Goal: Task Accomplishment & Management: Use online tool/utility

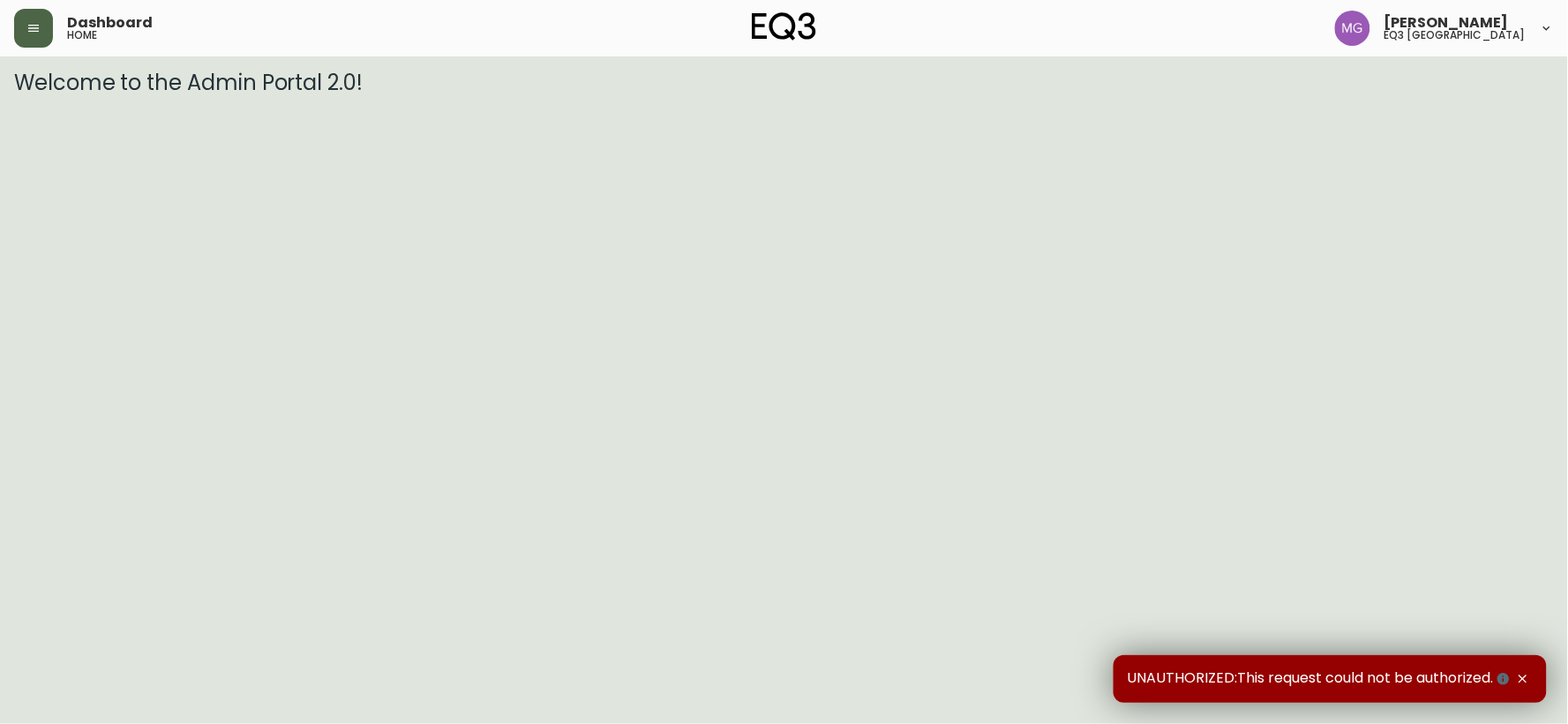
click at [32, 32] on icon "button" at bounding box center [33, 28] width 14 height 14
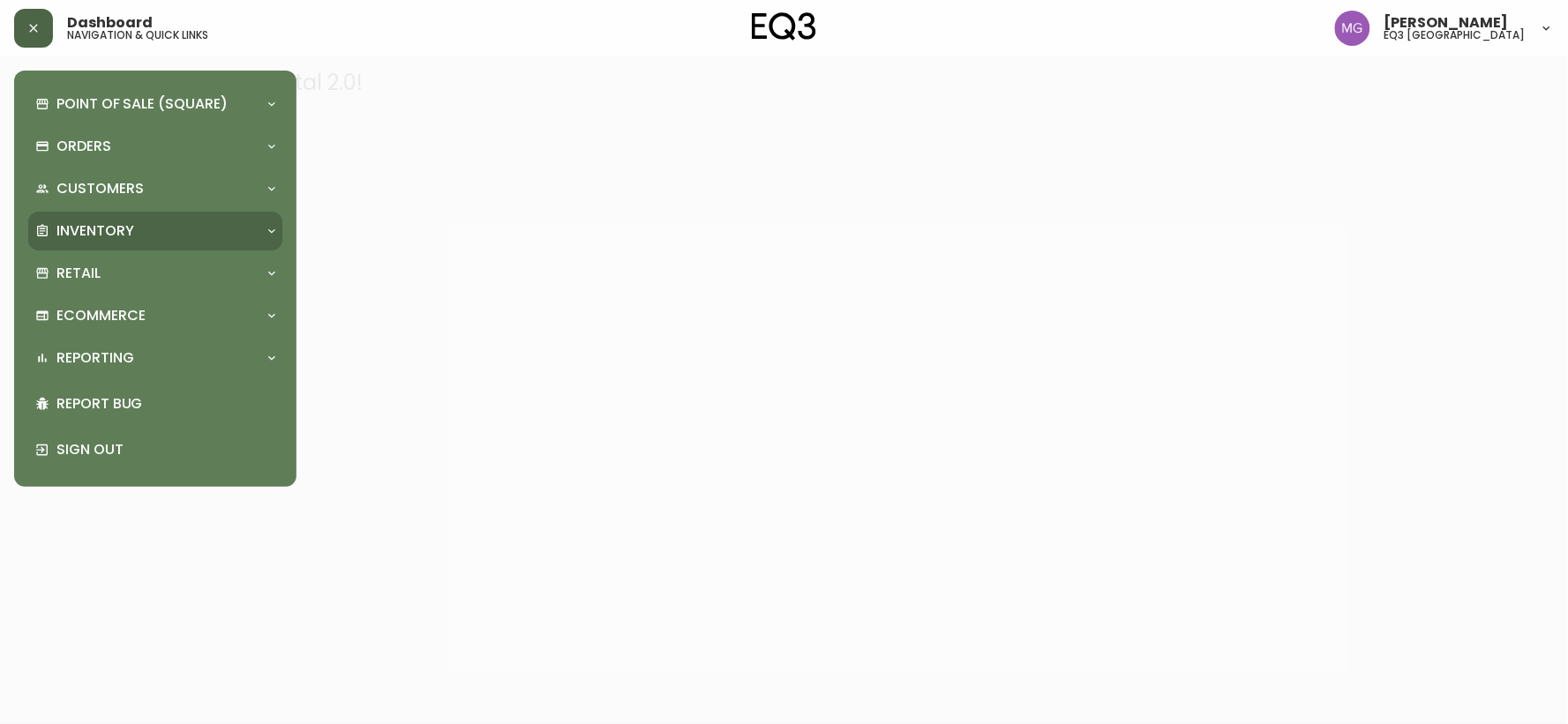
click at [88, 230] on p "Inventory" at bounding box center [96, 231] width 78 height 19
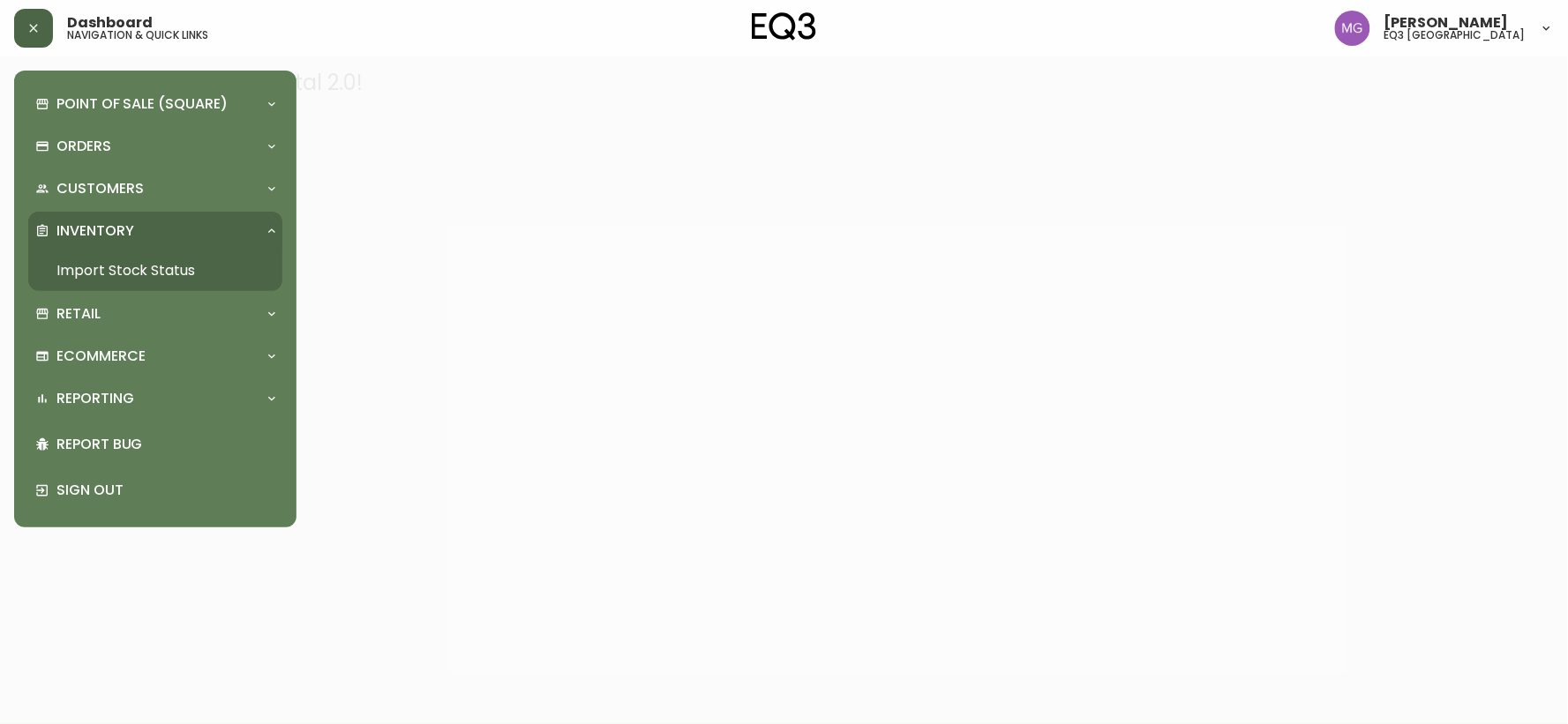
click at [80, 236] on p "Inventory" at bounding box center [96, 231] width 78 height 19
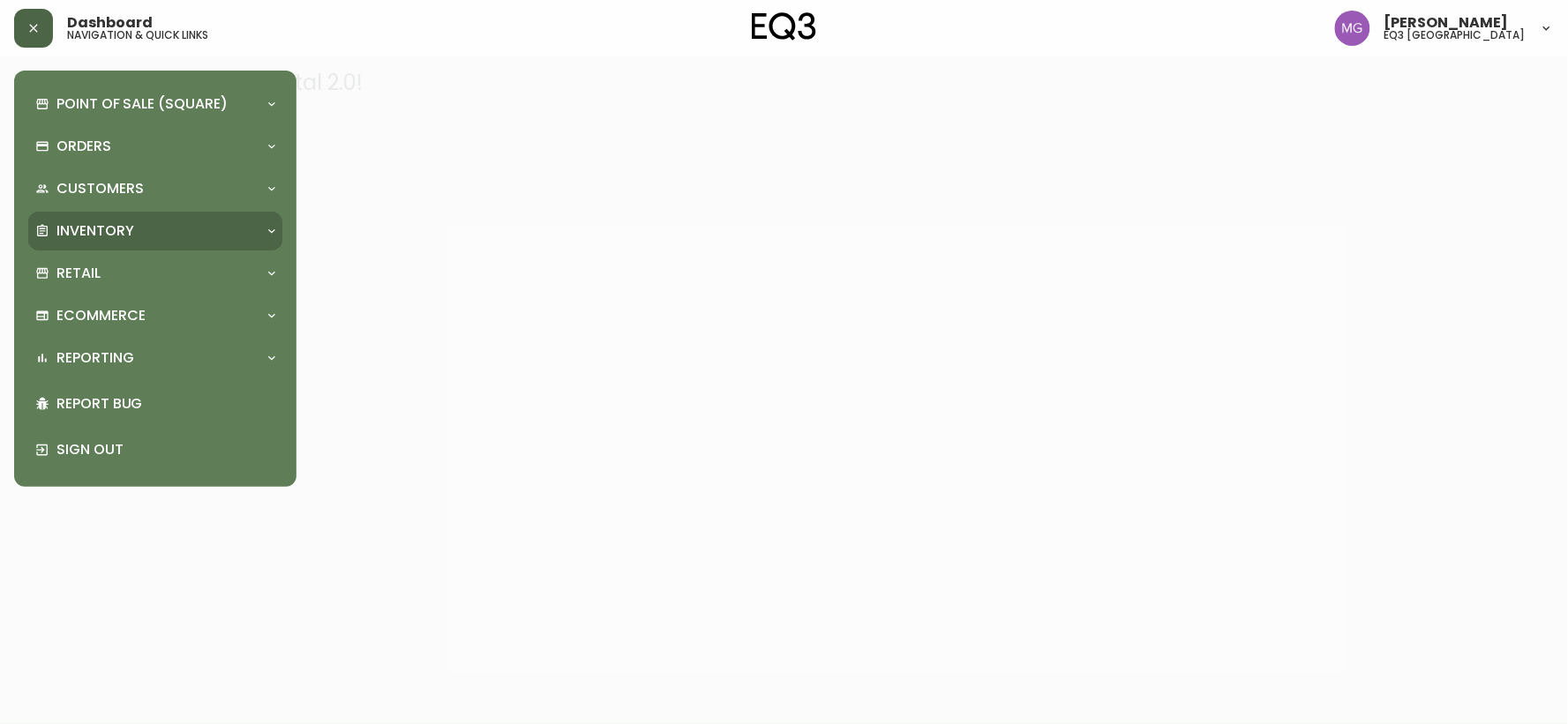
click at [86, 229] on p "Inventory" at bounding box center [96, 231] width 78 height 19
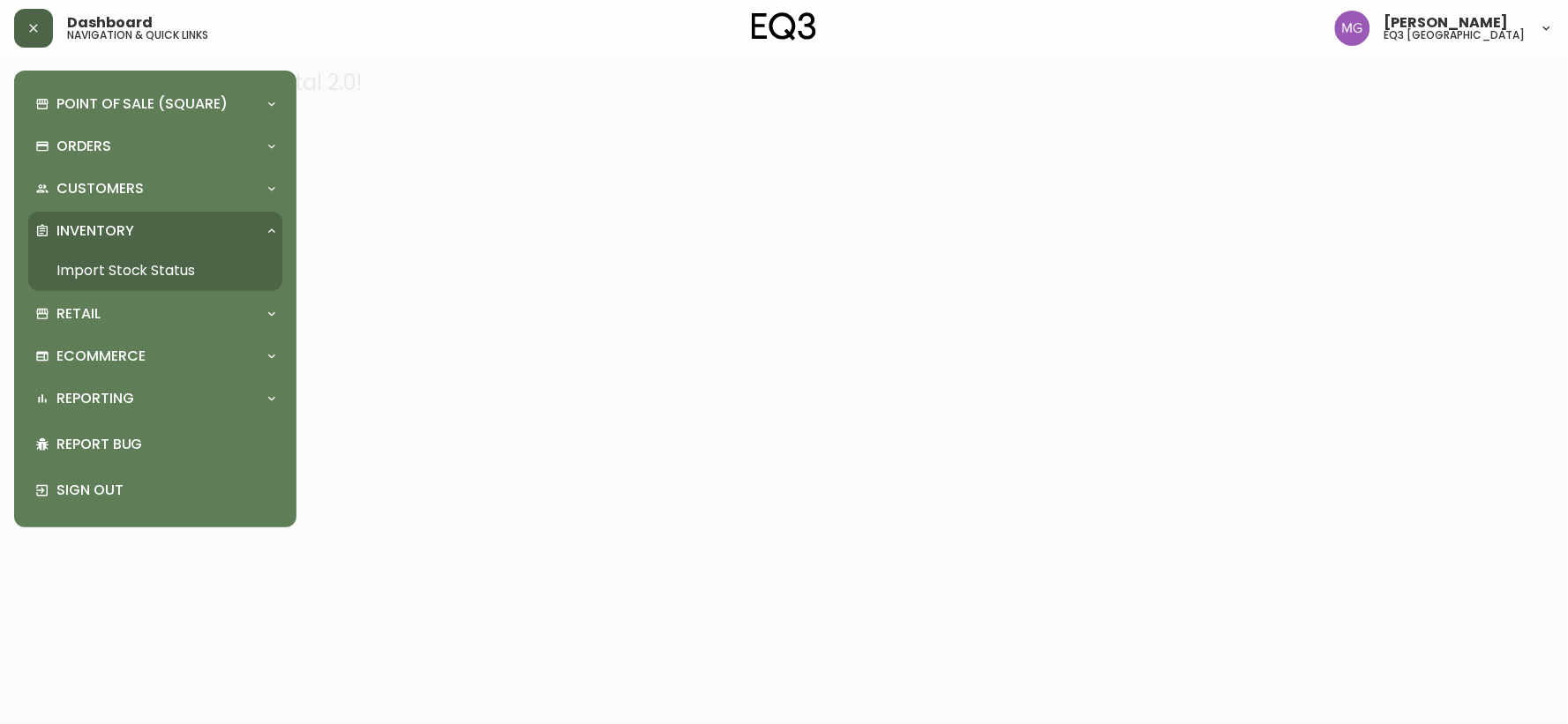
click at [86, 280] on link "Import Stock Status" at bounding box center [155, 271] width 254 height 41
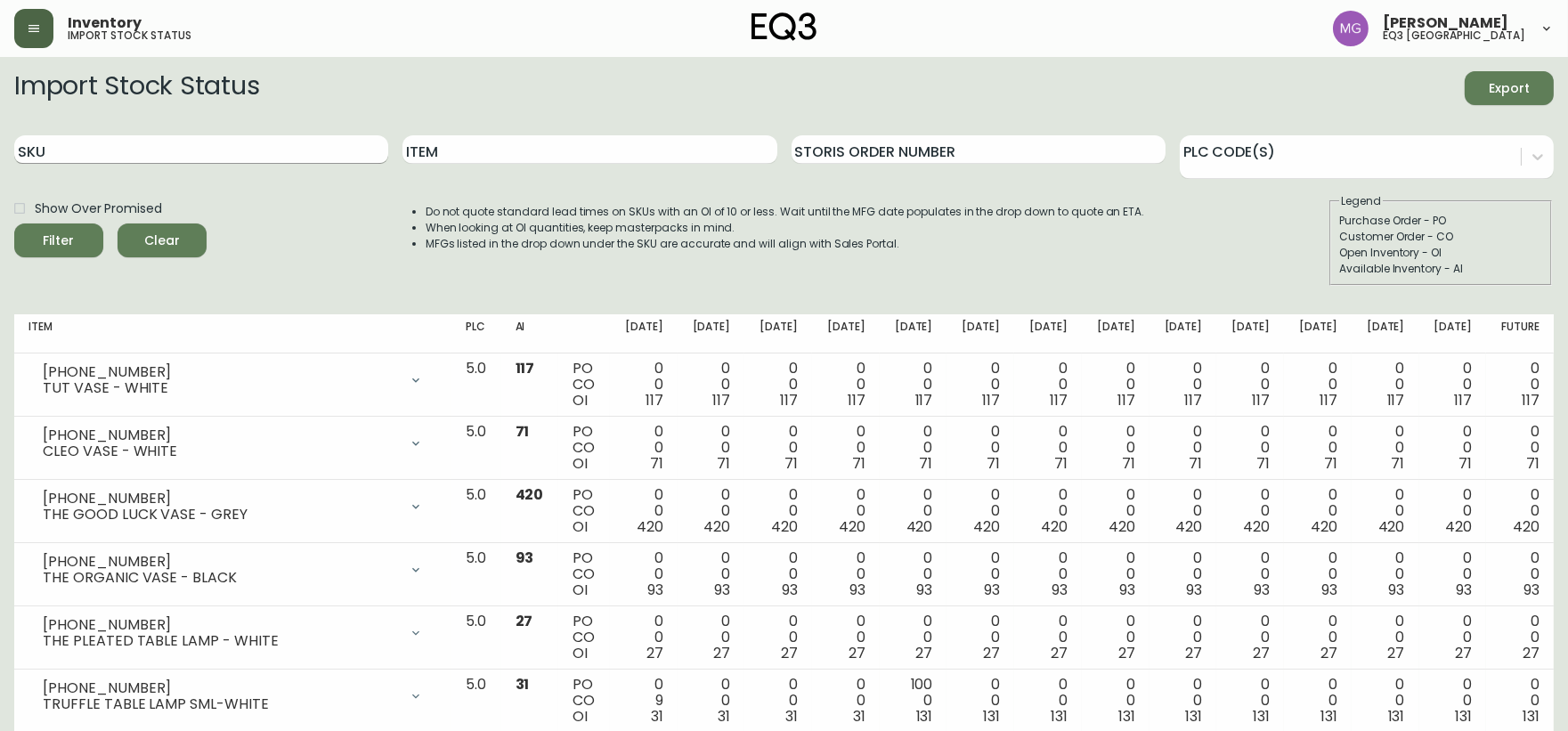
click at [90, 154] on input "SKU" at bounding box center [201, 150] width 374 height 28
paste input "[PHONE_NUMBER]"
type input "[PHONE_NUMBER]"
click at [14, 224] on button "Filter" at bounding box center [58, 241] width 89 height 34
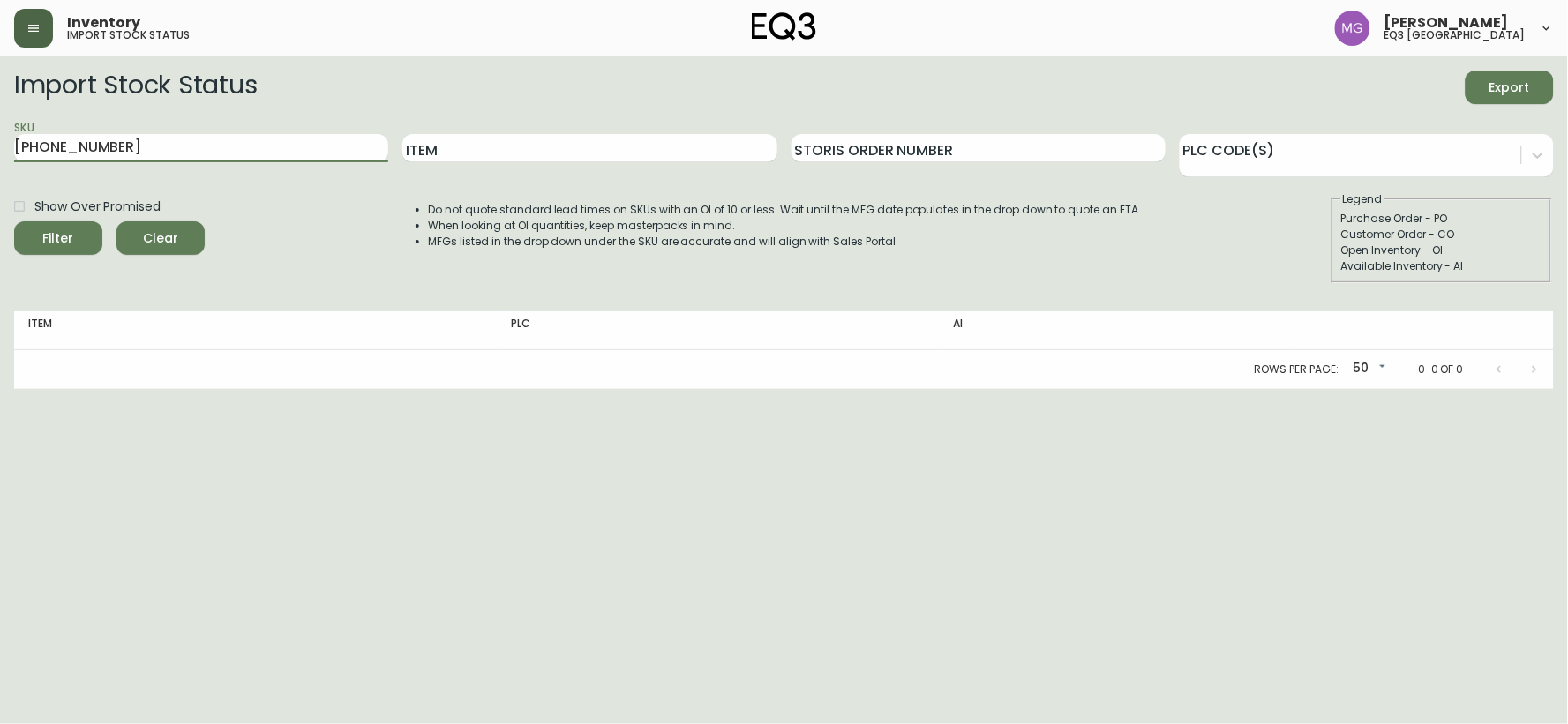
drag, startPoint x: 124, startPoint y: 146, endPoint x: 0, endPoint y: 146, distance: 124.0
click at [0, 146] on main "Import Stock Status Export SKU [PHONE_NUMBER] Item Storis Order Number PLC Code…" at bounding box center [784, 222] width 1568 height 333
click at [448, 151] on input "Item" at bounding box center [590, 148] width 375 height 28
type input "n"
type input "MOON"
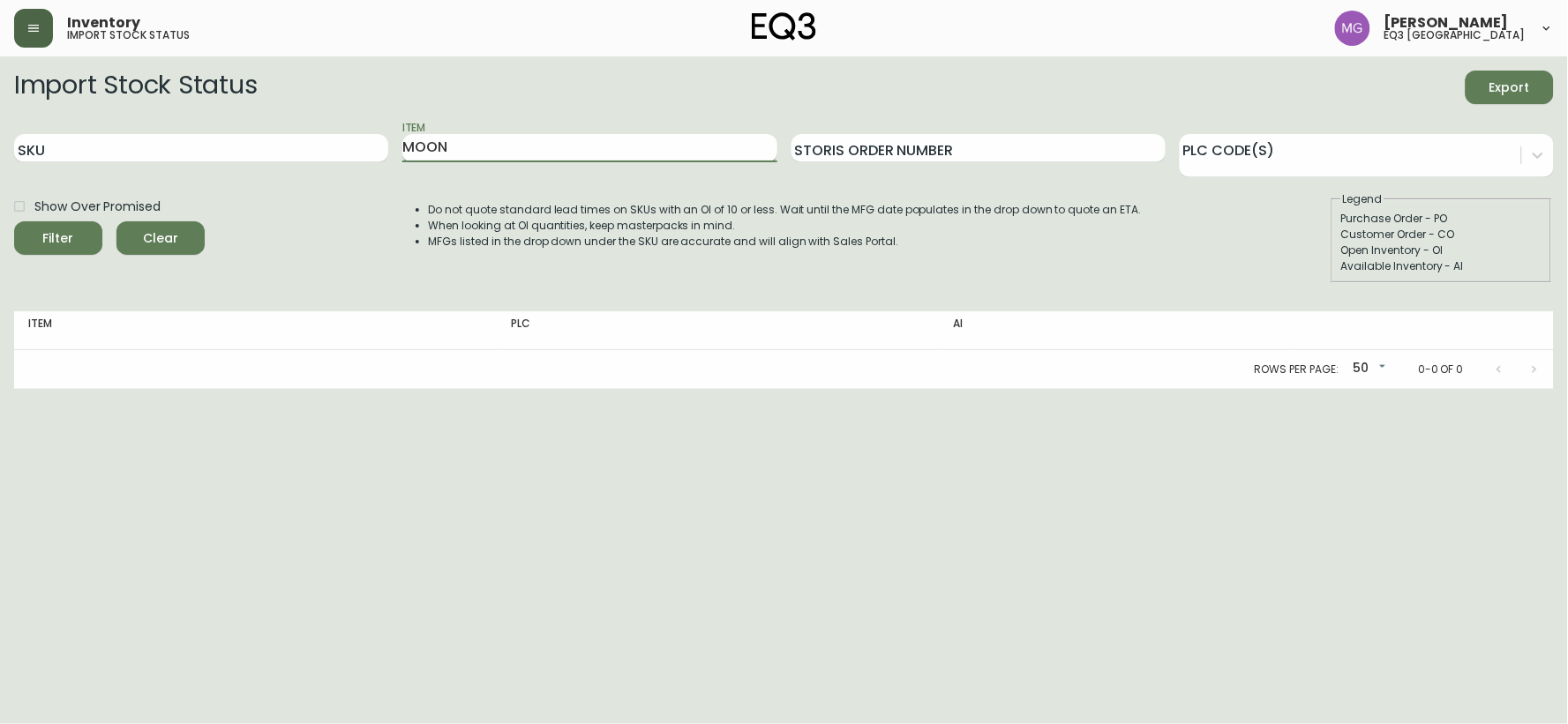
click at [14, 222] on button "Filter" at bounding box center [57, 238] width 88 height 33
